Goal: Find specific page/section: Find specific page/section

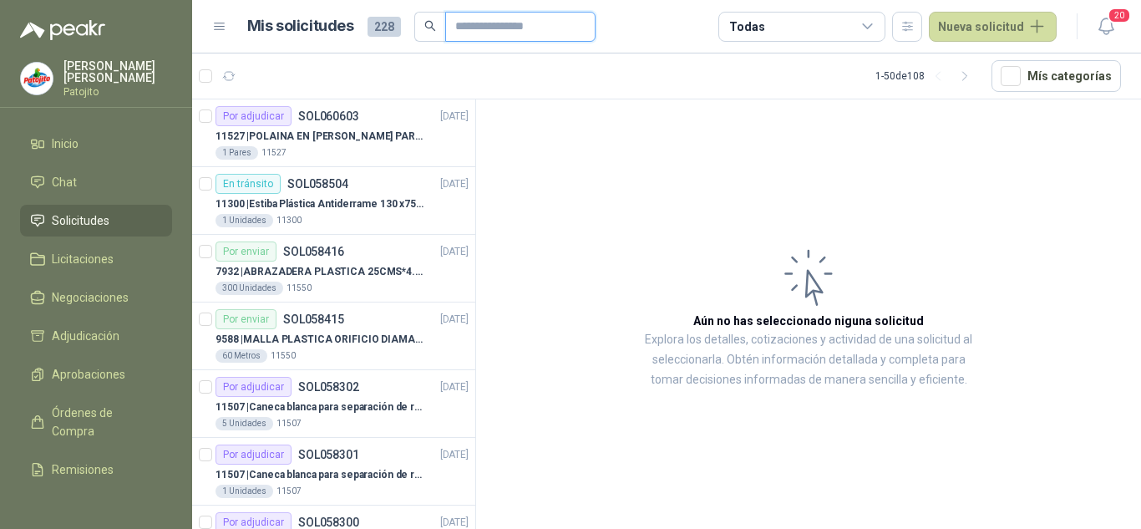
click at [487, 23] on input "text" at bounding box center [513, 27] width 117 height 28
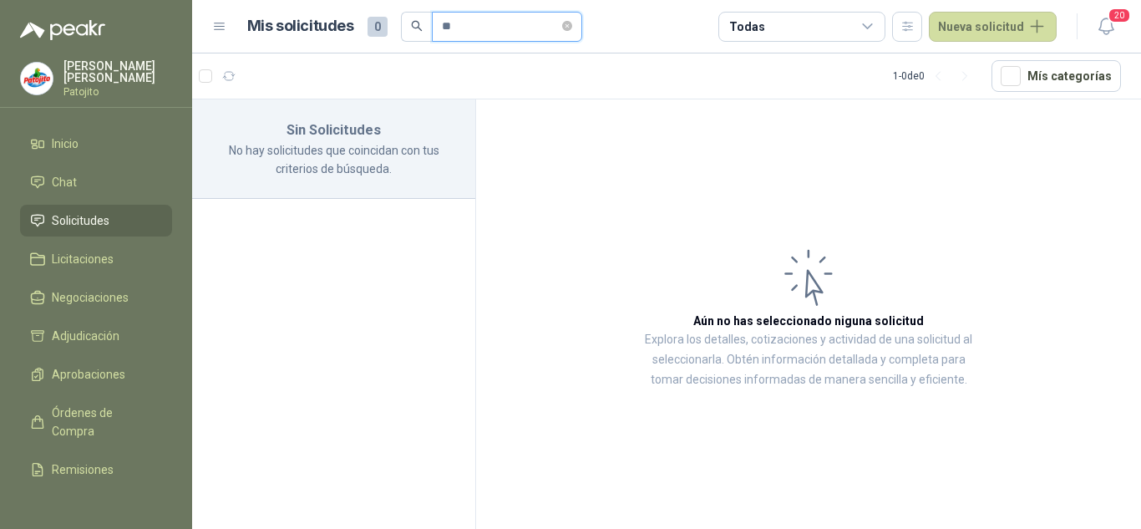
type input "*"
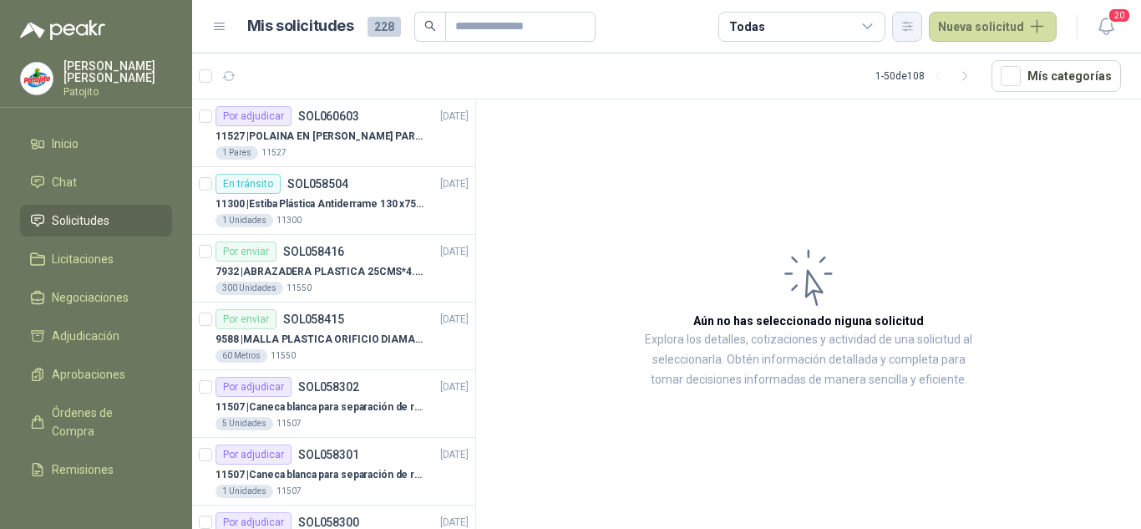
click at [904, 23] on icon "button" at bounding box center [907, 26] width 14 height 14
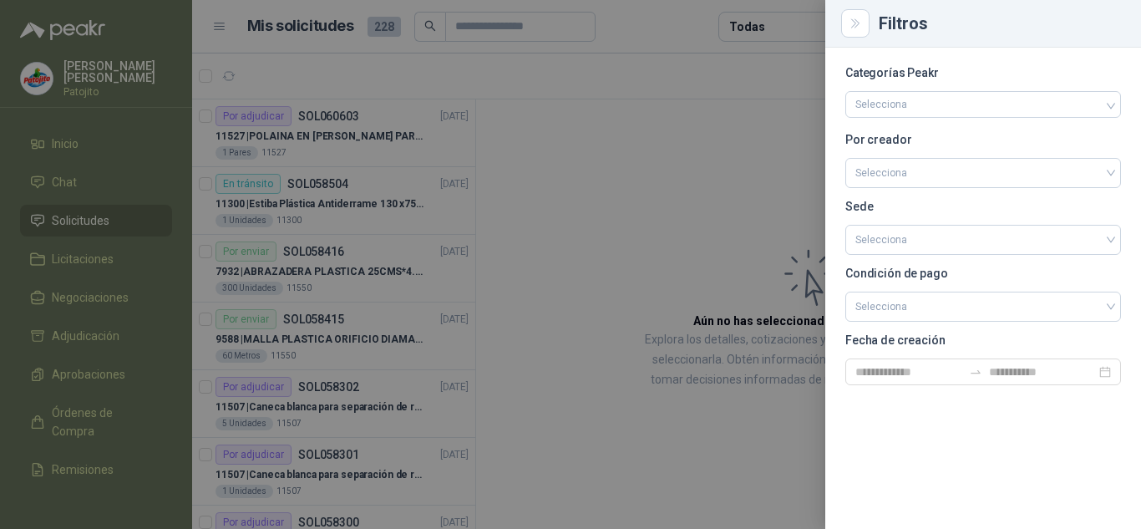
click at [524, 230] on div at bounding box center [570, 264] width 1141 height 529
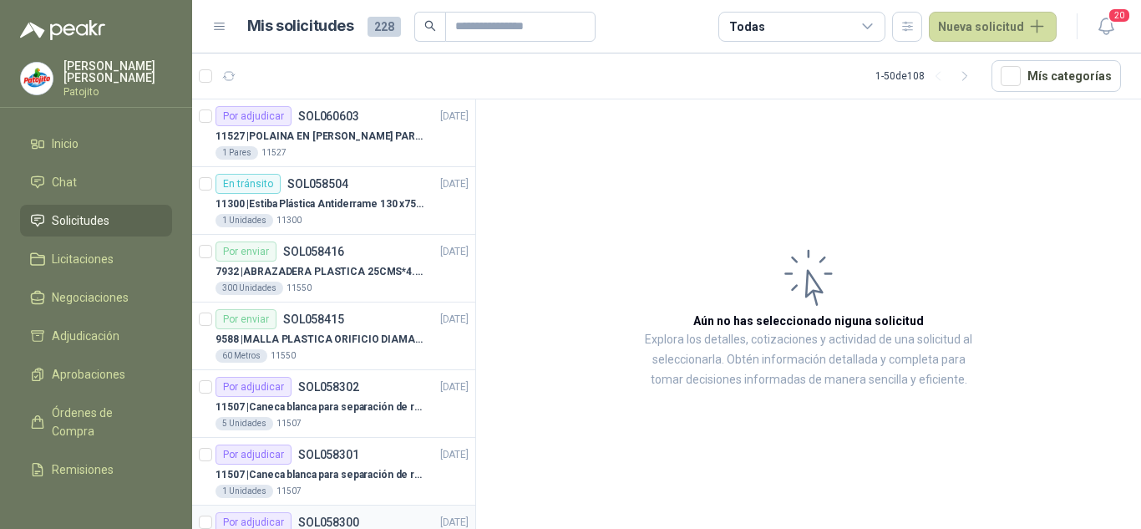
click at [892, 12] on button "button" at bounding box center [907, 27] width 30 height 30
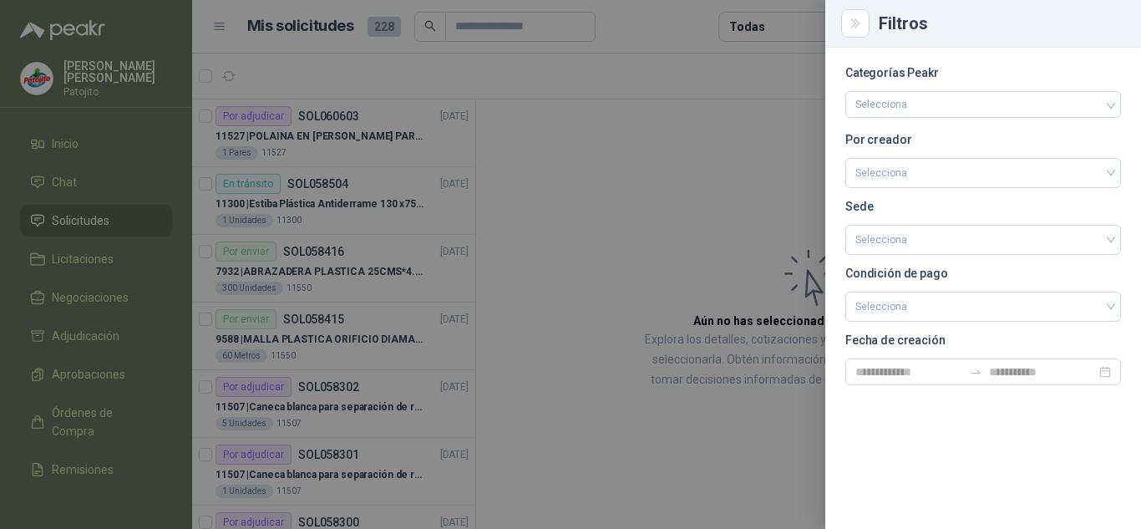
click at [446, 204] on div at bounding box center [570, 264] width 1141 height 529
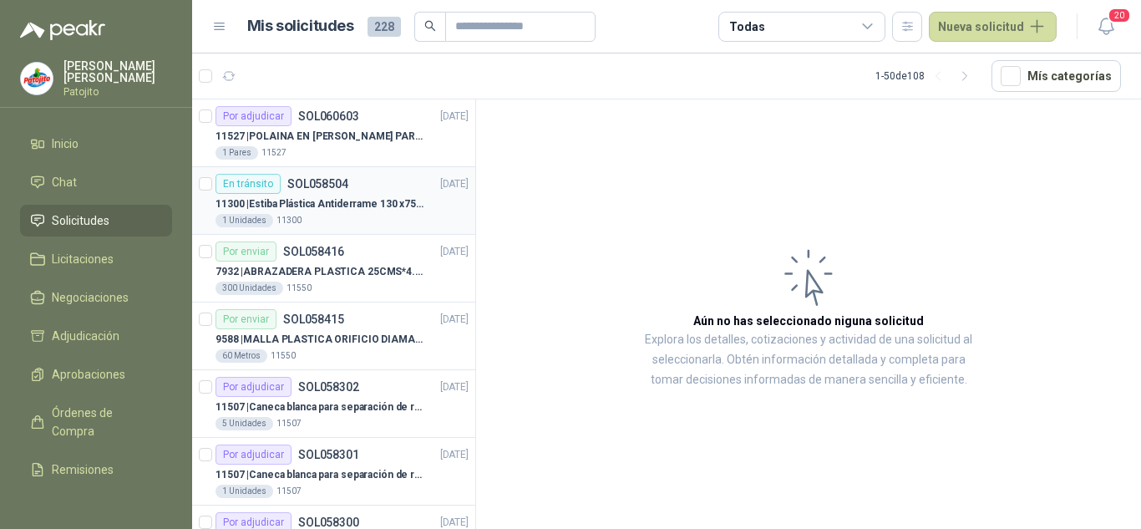
click at [338, 200] on p "11300 | Estiba Plástica Antiderrame 130 x75 CM - Capacidad 180-200 Litros" at bounding box center [319, 204] width 208 height 16
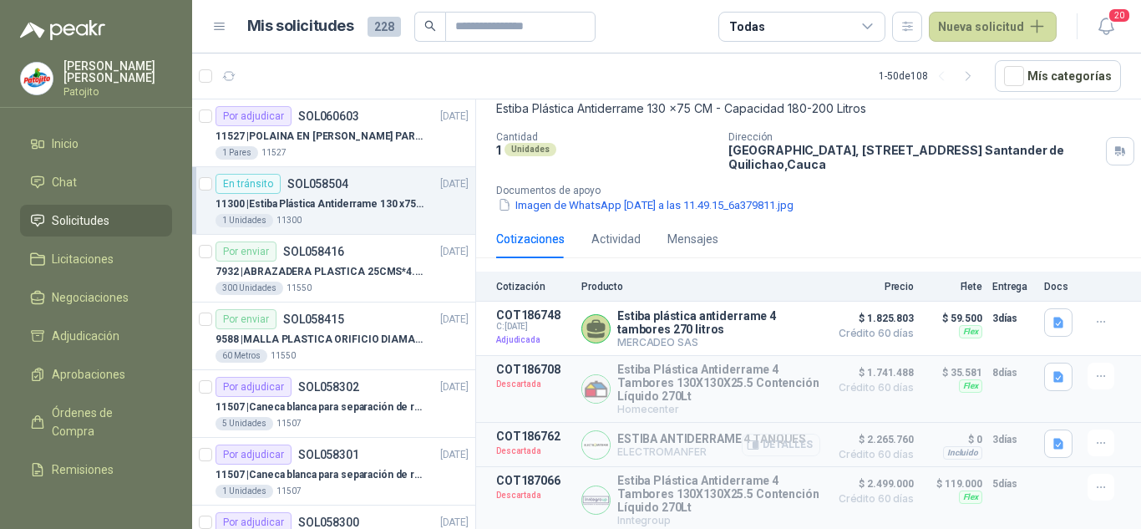
scroll to position [166, 0]
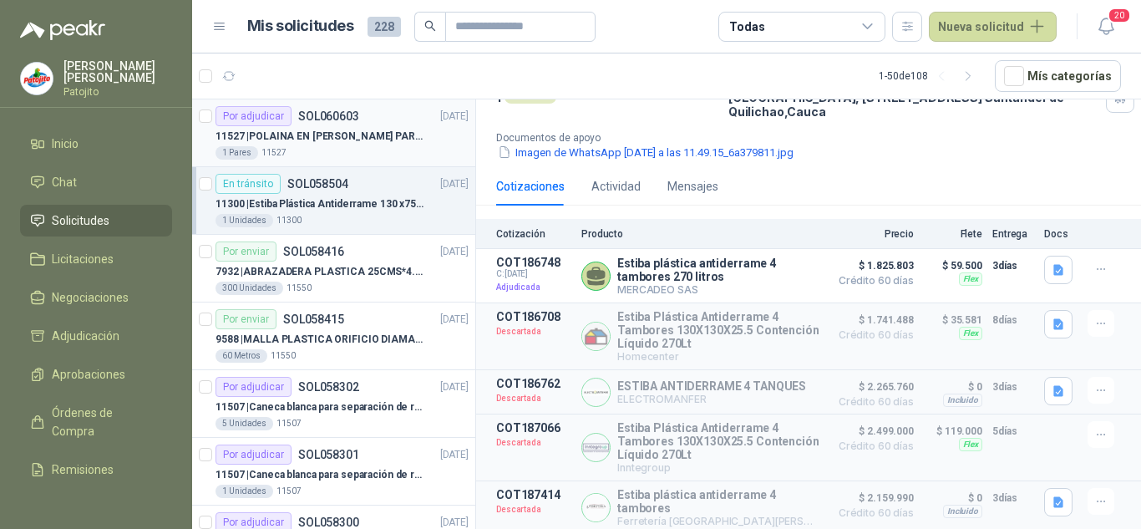
click at [345, 151] on div "1 Pares 11527" at bounding box center [341, 152] width 253 height 13
